Goal: Task Accomplishment & Management: Manage account settings

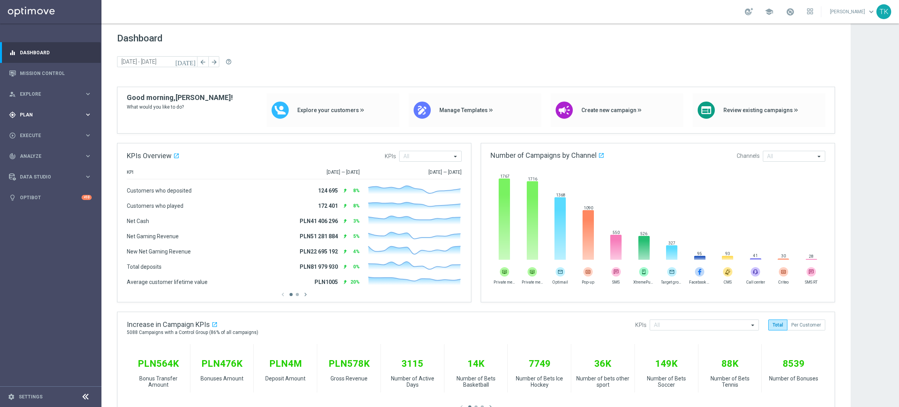
click at [28, 114] on span "Plan" at bounding box center [52, 114] width 64 height 5
click at [29, 153] on span "Templates" at bounding box center [49, 154] width 56 height 5
click at [32, 165] on link "Optimail" at bounding box center [52, 166] width 57 height 6
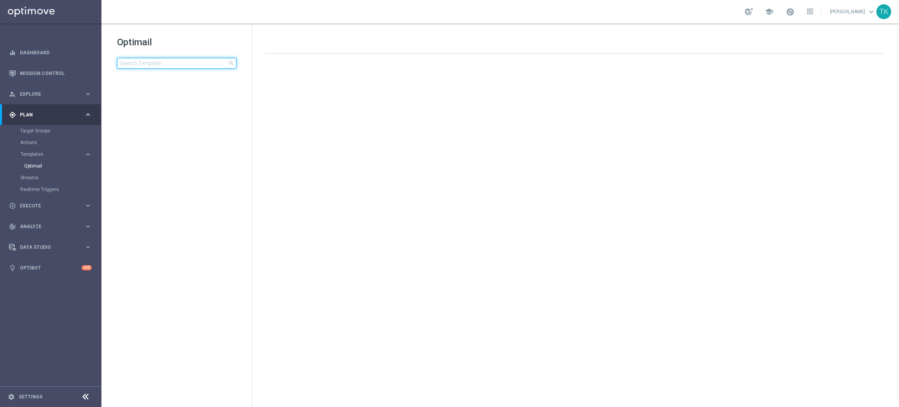
click at [137, 64] on input at bounding box center [176, 63] width 119 height 11
click at [156, 63] on input "E_ALL_TARGET_OFFER_PLANSZA_290825" at bounding box center [176, 63] width 119 height 11
type input "E_ALL_TARGET_OFFER_PLANSZA_290825"
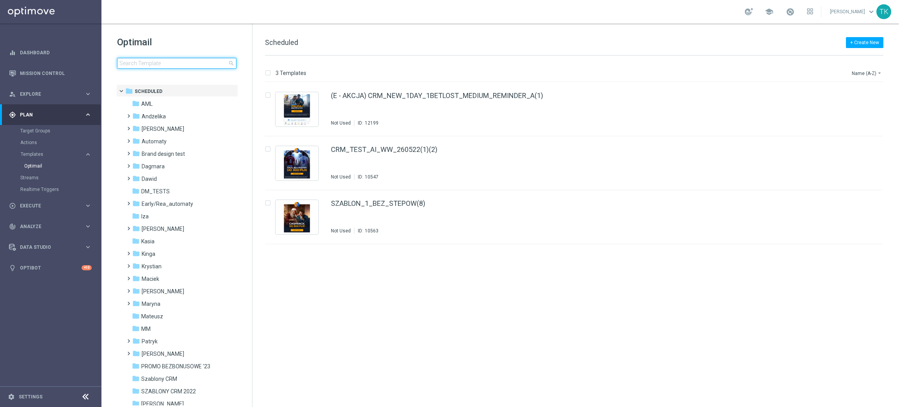
type input "E_ALL_TARGET_OFFER_PLANSZA_290825"
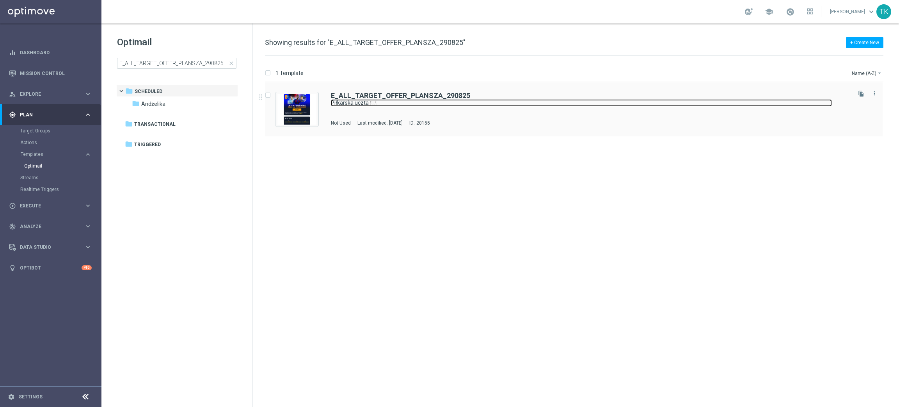
click at [385, 106] on link "Piłkarska uczta 🍽️" at bounding box center [581, 102] width 501 height 7
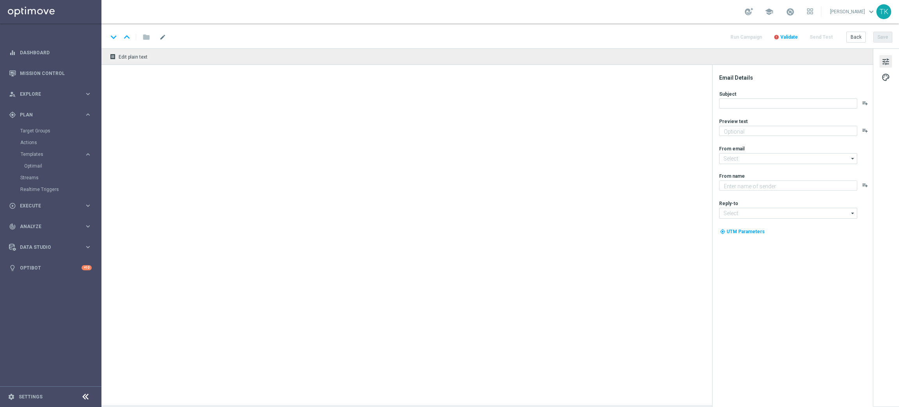
type textarea "Czas zasiąść do kursów 😋"
type input "[EMAIL_ADDRESS][DOMAIN_NAME]"
type textarea "STS"
type input "[EMAIL_ADDRESS][DOMAIN_NAME]"
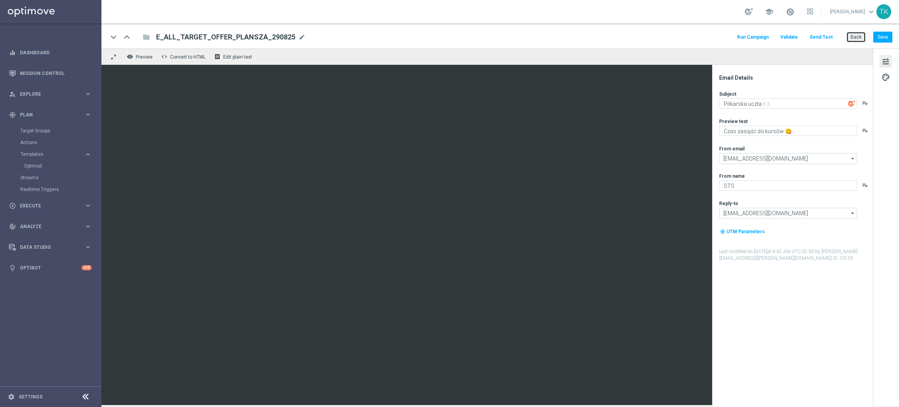
click at [858, 34] on button "Back" at bounding box center [857, 37] width 20 height 11
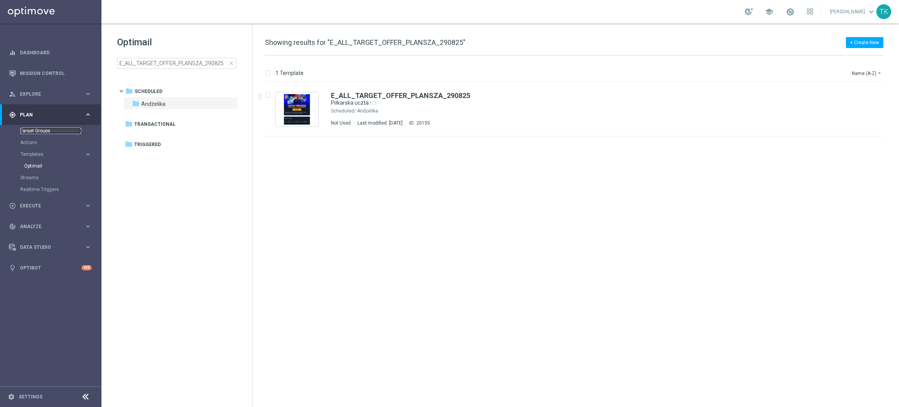
click at [34, 130] on link "Target Groups" at bounding box center [50, 131] width 61 height 6
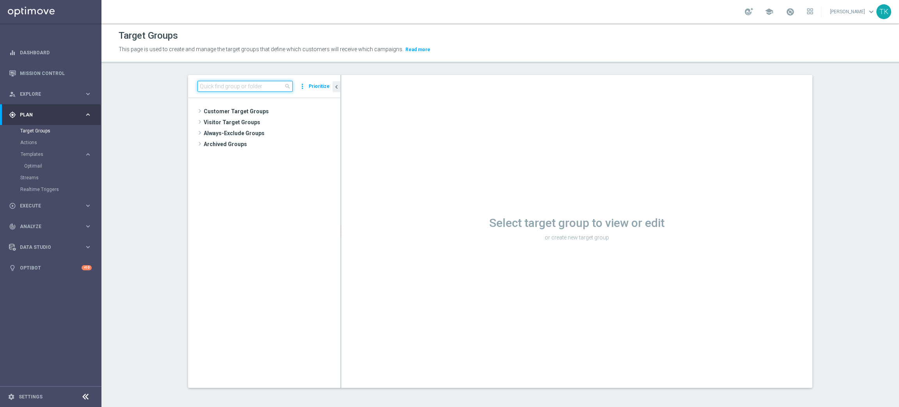
click at [221, 88] on input at bounding box center [245, 86] width 95 height 11
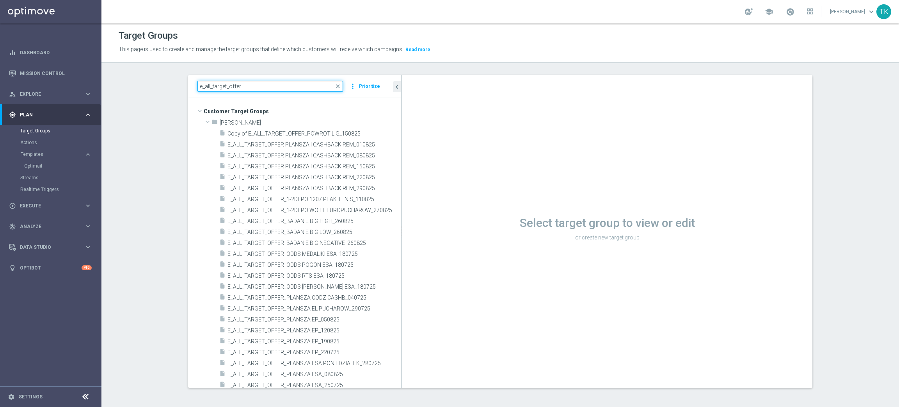
drag, startPoint x: 336, startPoint y: 205, endPoint x: 419, endPoint y: 201, distance: 82.5
click at [419, 201] on as-split "e_all_target_offer close more_vert Prioritize Customer Target Groups library_ad…" at bounding box center [500, 231] width 625 height 313
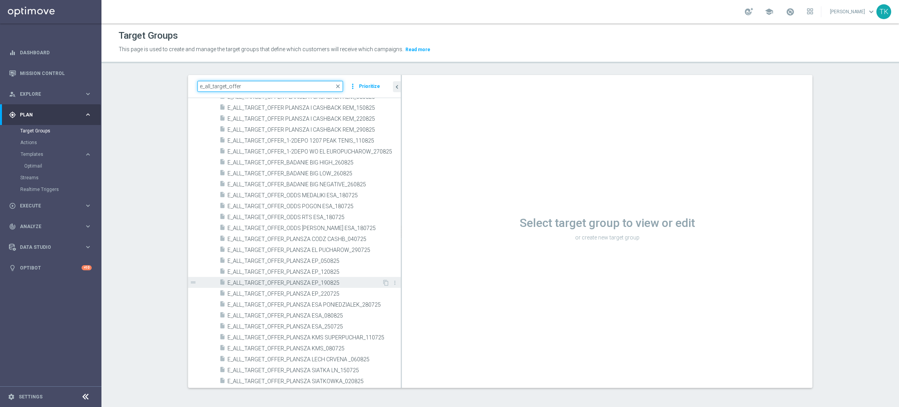
type input "e_all_target_offer"
click at [322, 281] on span "E_ALL_TARGET_OFFER_PLANSZA EP_190825" at bounding box center [305, 283] width 155 height 7
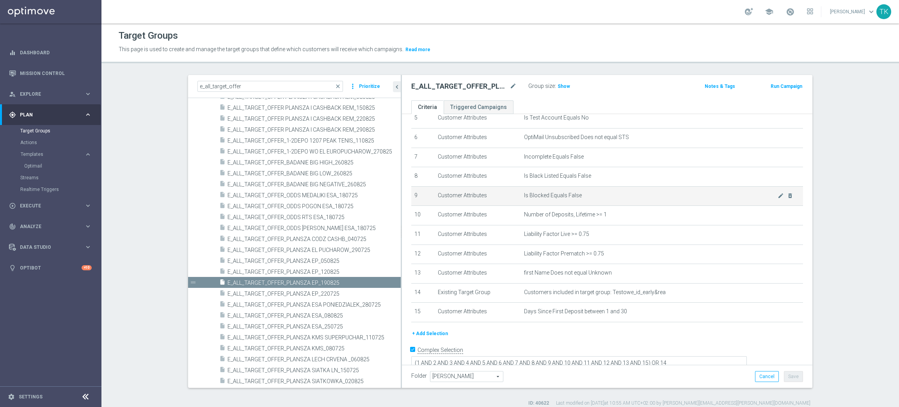
scroll to position [112, 0]
click at [383, 282] on icon "content_copy" at bounding box center [386, 283] width 6 height 6
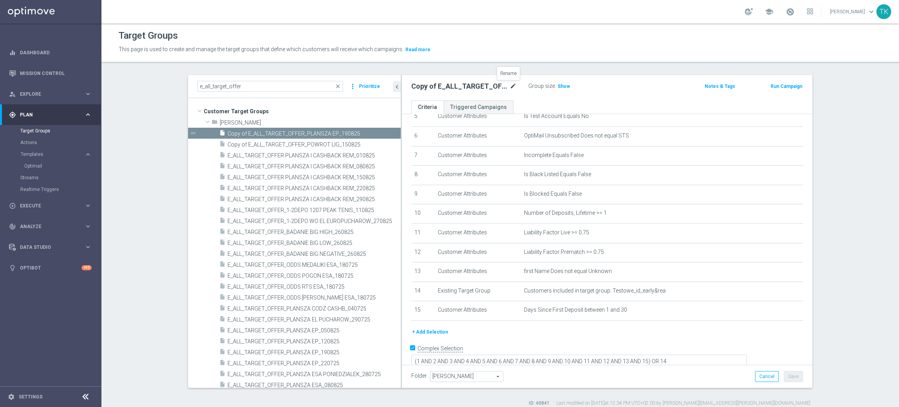
click at [510, 86] on icon "mode_edit" at bounding box center [513, 86] width 7 height 9
type input "E_ALL_TARGET_OFFER_EUROBASKET_290825"
click at [598, 98] on div "E_ALL_TARGET_OFFER_EUROBASKET_290825 Group size : Show Notes & Tags Run Campaign" at bounding box center [607, 87] width 411 height 25
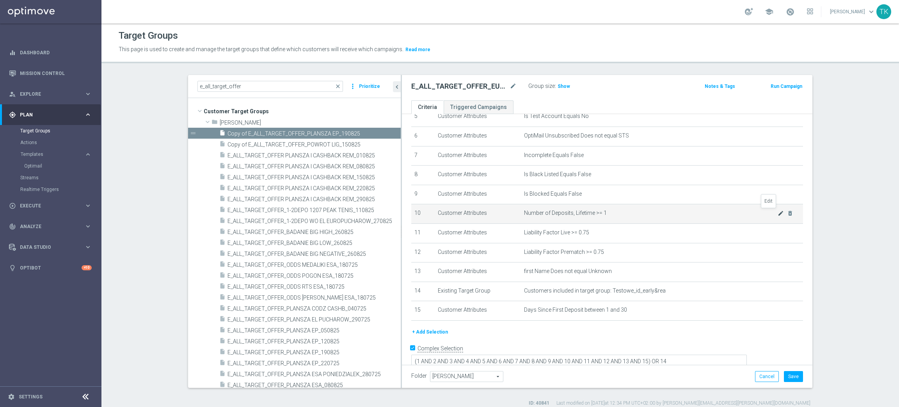
click at [778, 212] on icon "mode_edit" at bounding box center [781, 213] width 6 height 6
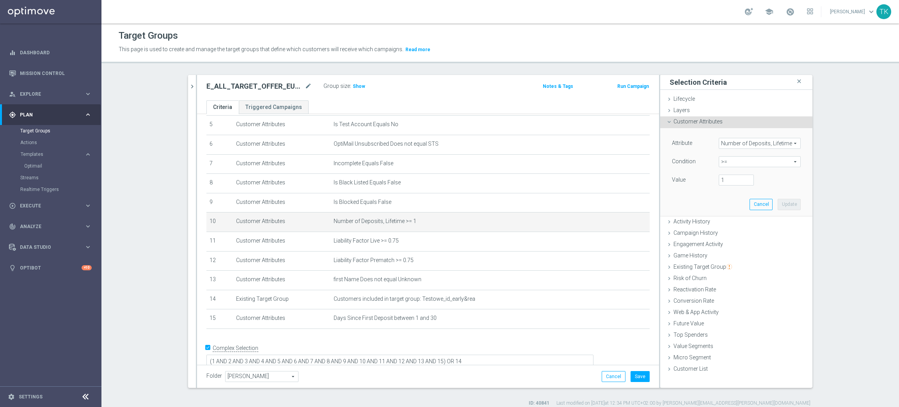
click at [725, 160] on span ">=" at bounding box center [760, 162] width 81 height 10
click at [734, 233] on span "between" at bounding box center [760, 234] width 74 height 6
type input "between"
click at [727, 180] on input "number" at bounding box center [736, 180] width 35 height 11
click at [725, 200] on input "number" at bounding box center [736, 198] width 35 height 11
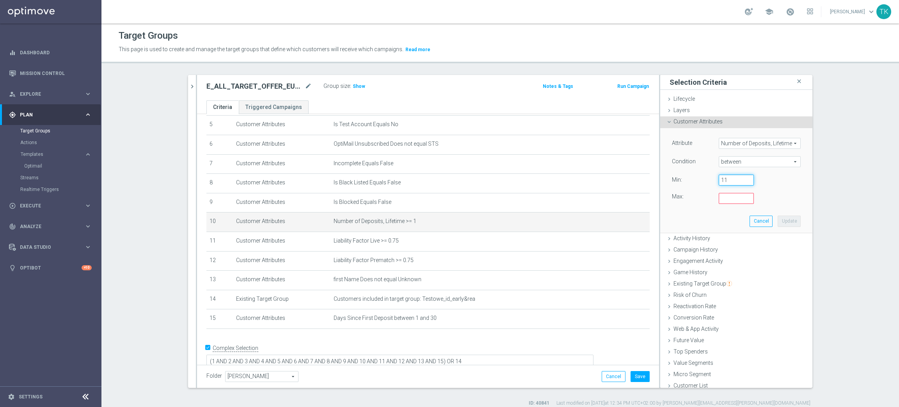
click at [728, 182] on input "11" at bounding box center [736, 180] width 35 height 11
type input "1"
click at [727, 194] on input "number" at bounding box center [736, 198] width 35 height 11
type input "2"
click at [778, 219] on button "Update" at bounding box center [789, 221] width 23 height 11
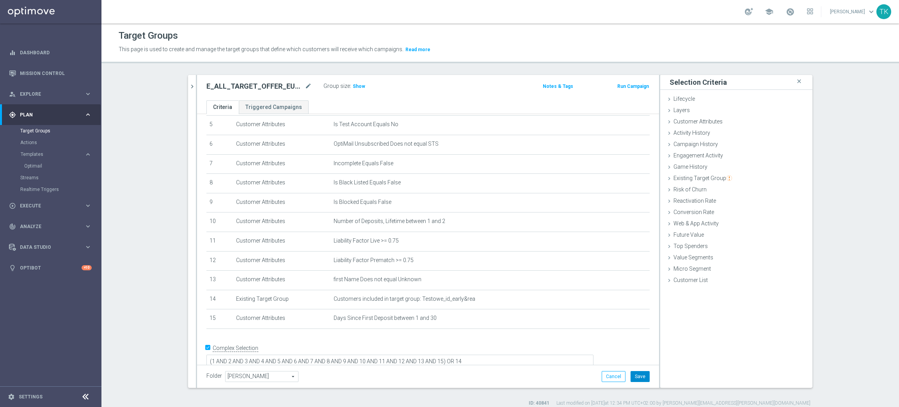
click at [633, 372] on button "Save" at bounding box center [640, 376] width 19 height 11
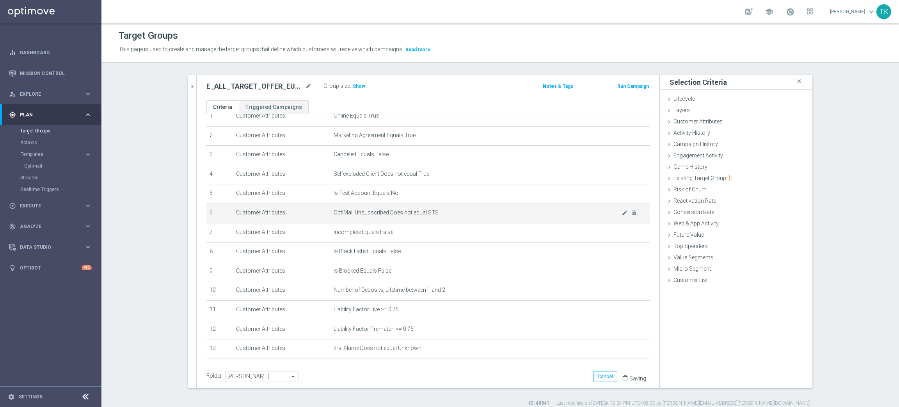
scroll to position [0, 0]
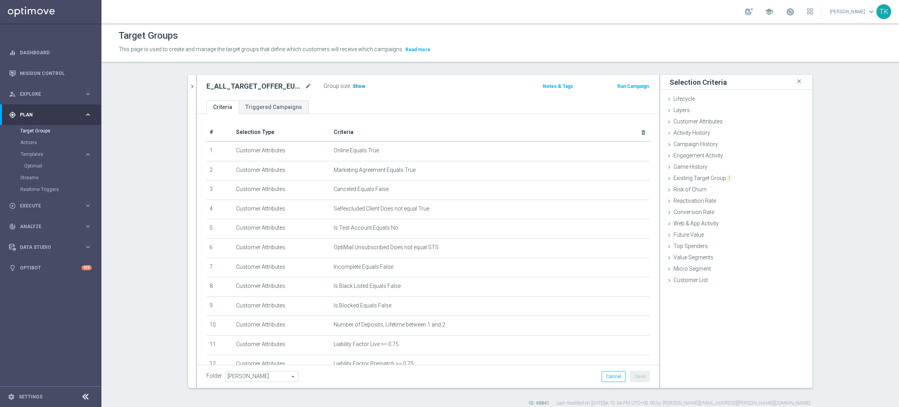
click at [353, 86] on span "Show" at bounding box center [359, 86] width 12 height 5
click at [298, 82] on h2 "E_ALL_TARGET_OFFER_EUROBASKET_290825" at bounding box center [255, 86] width 97 height 9
click at [305, 84] on icon "mode_edit" at bounding box center [308, 86] width 7 height 9
